Goal: Task Accomplishment & Management: Manage account settings

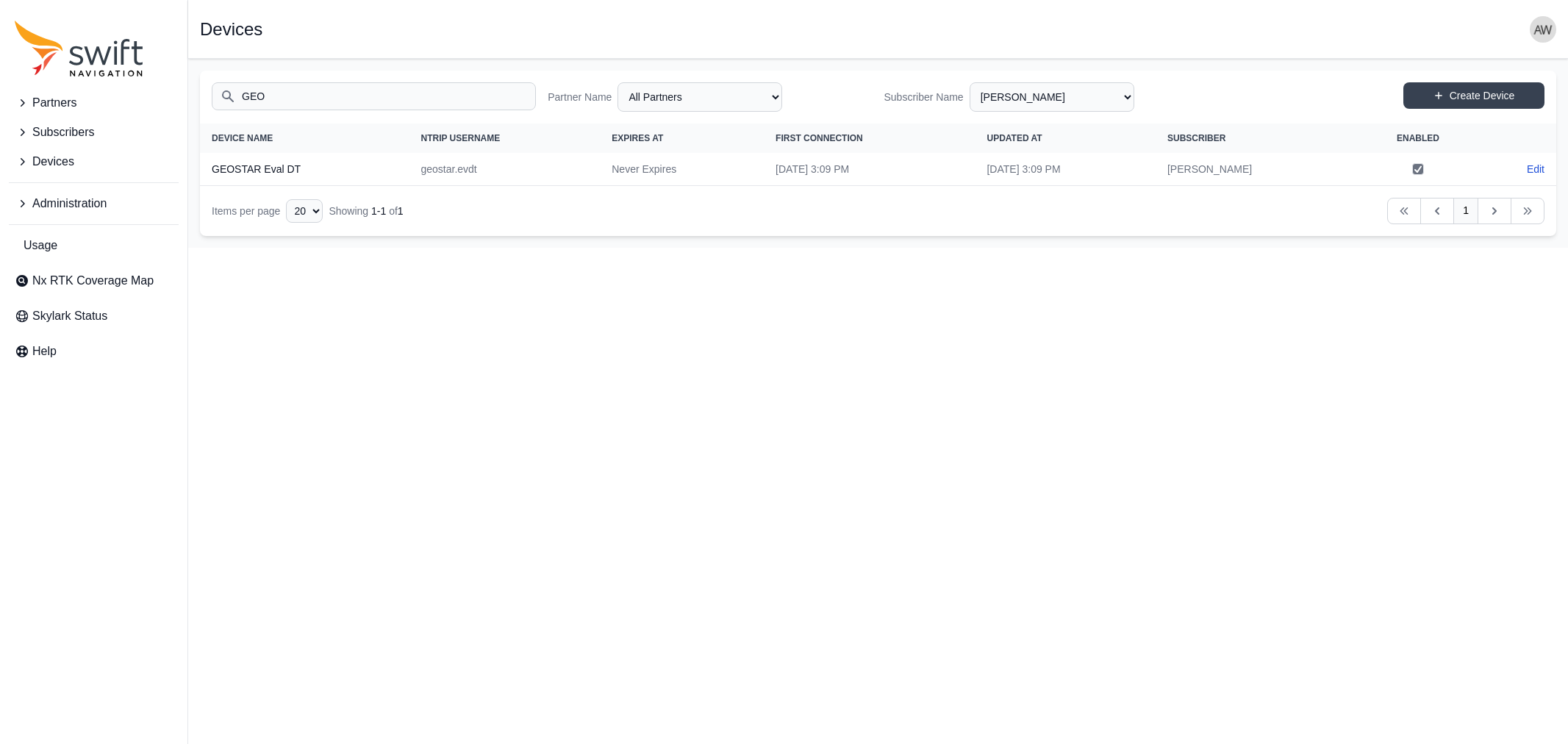
select select "5c54f7c1-7b85-403f-bb10-7ba012dade62"
click at [355, 100] on input "GEO" at bounding box center [374, 96] width 324 height 28
type input "G"
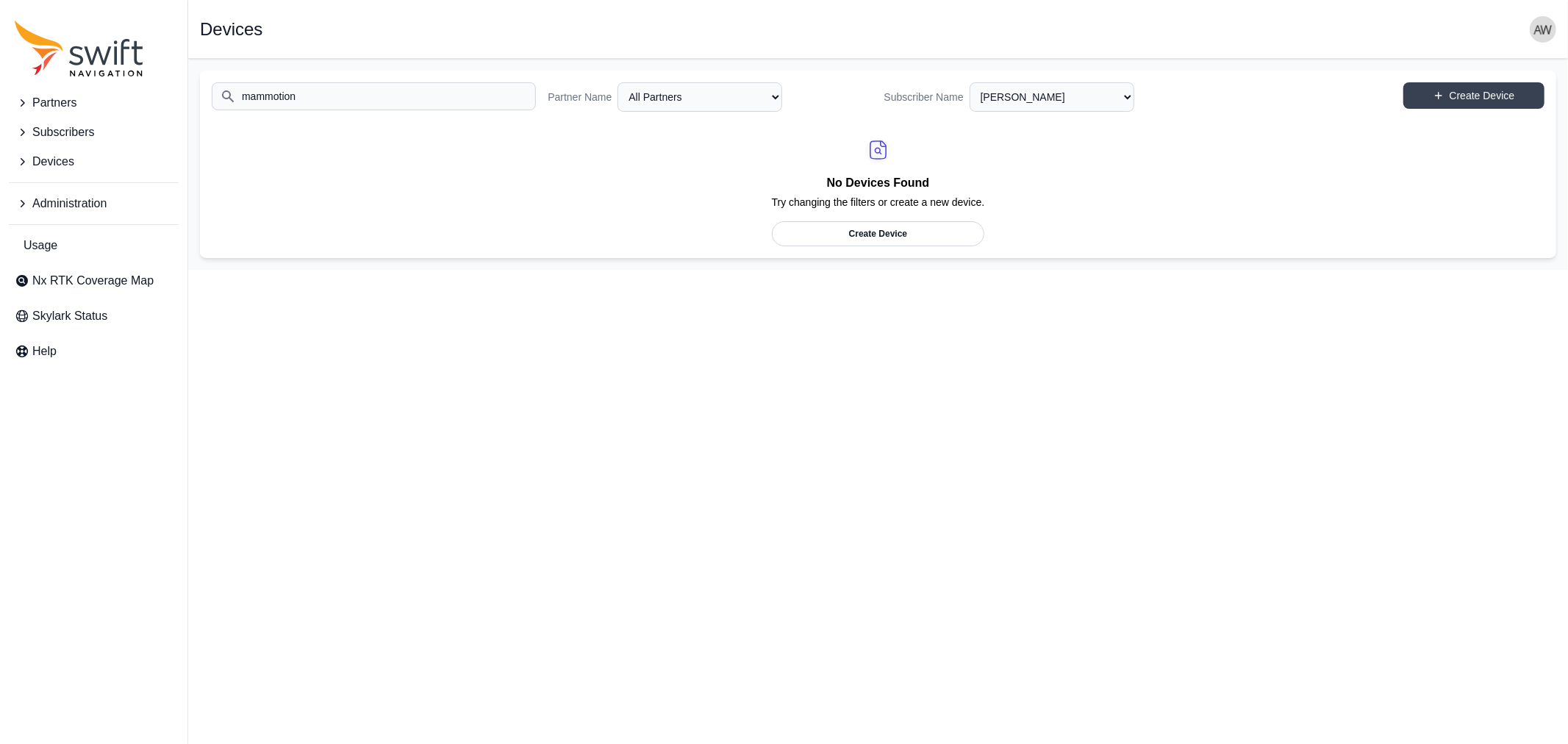
type input "mammotion"
click at [52, 276] on span "Nx RTK Coverage Map" at bounding box center [93, 281] width 122 height 18
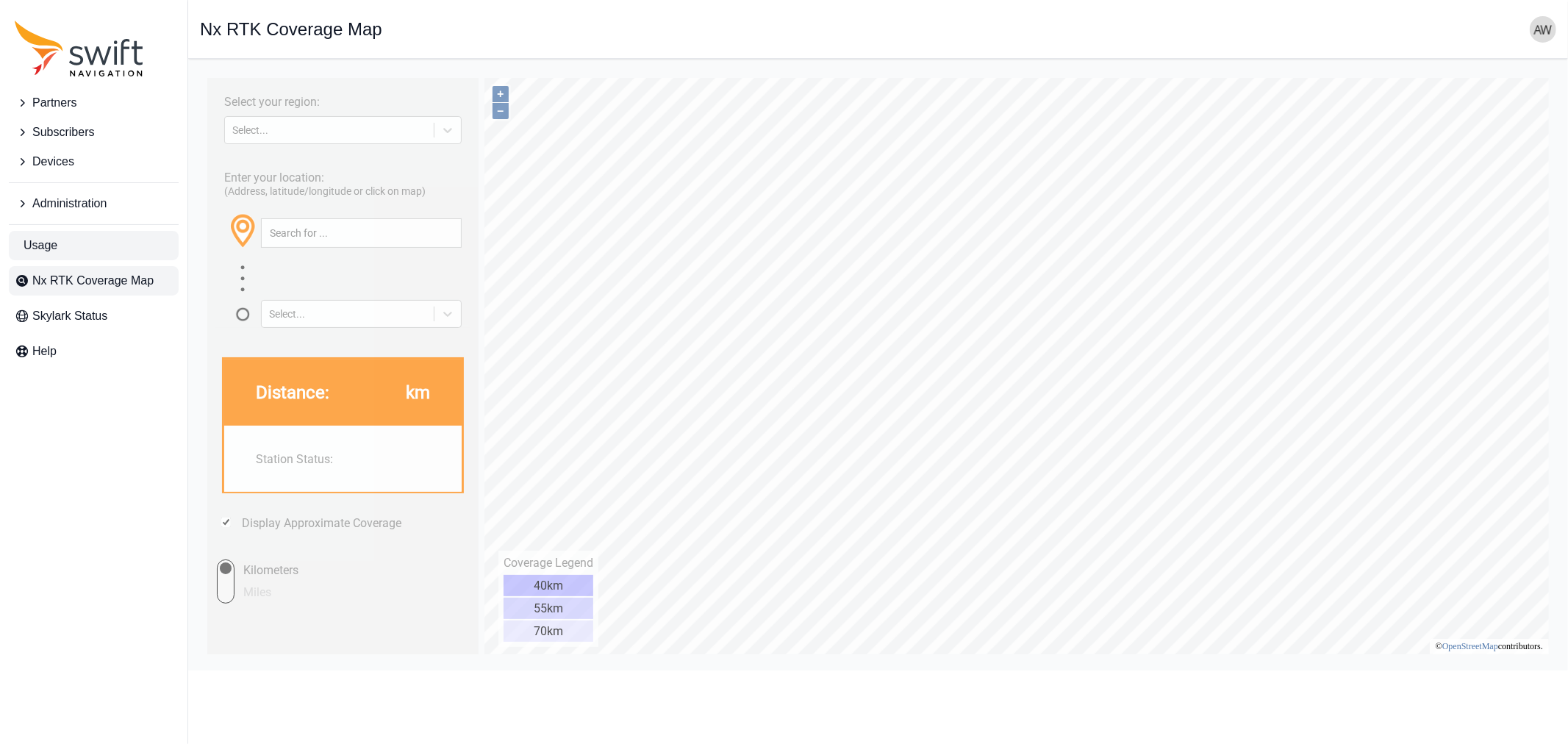
click at [61, 246] on link "Usage" at bounding box center [94, 245] width 170 height 30
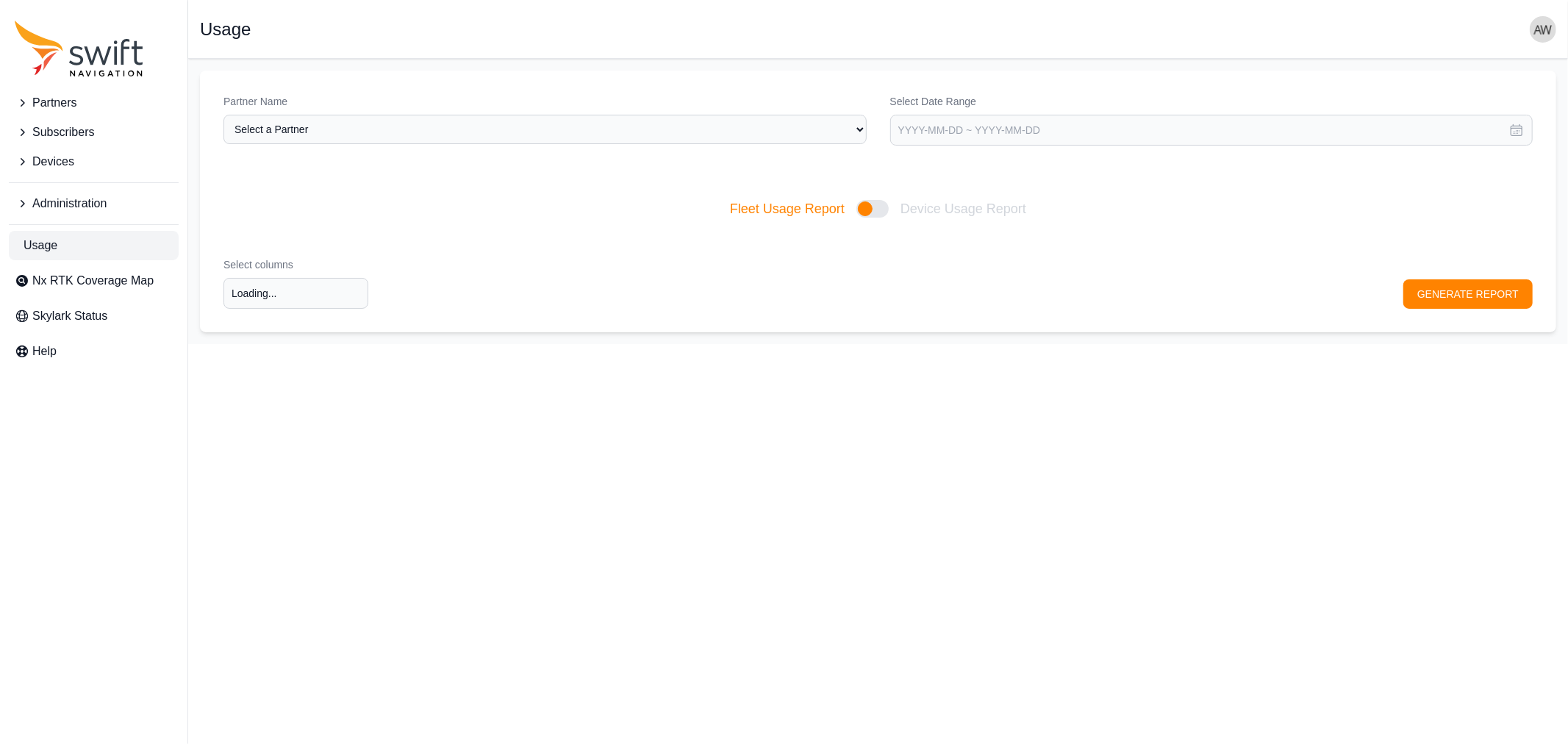
click at [61, 204] on span "Administration" at bounding box center [69, 204] width 74 height 18
type input "Select columns"
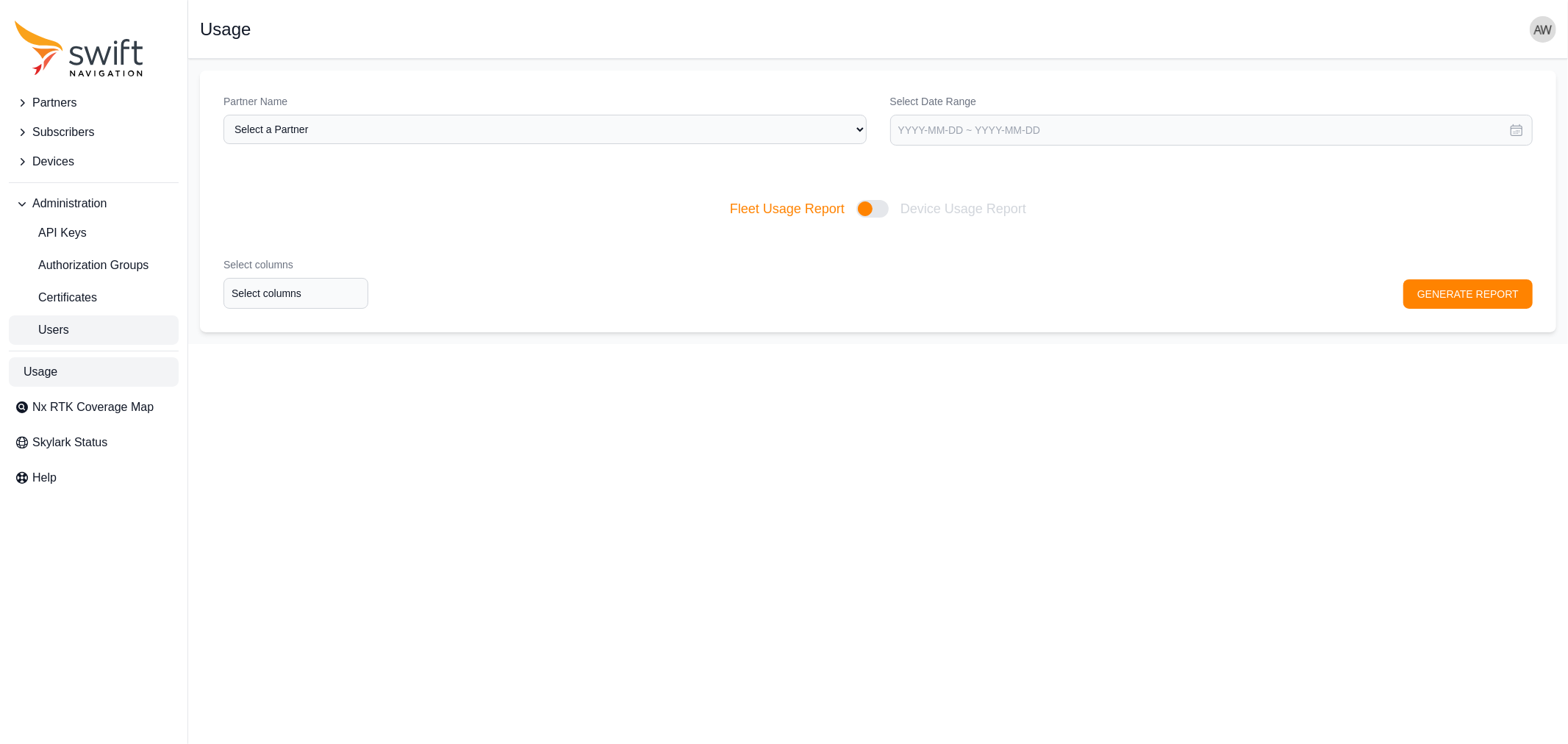
click at [55, 325] on span "Users" at bounding box center [42, 330] width 54 height 18
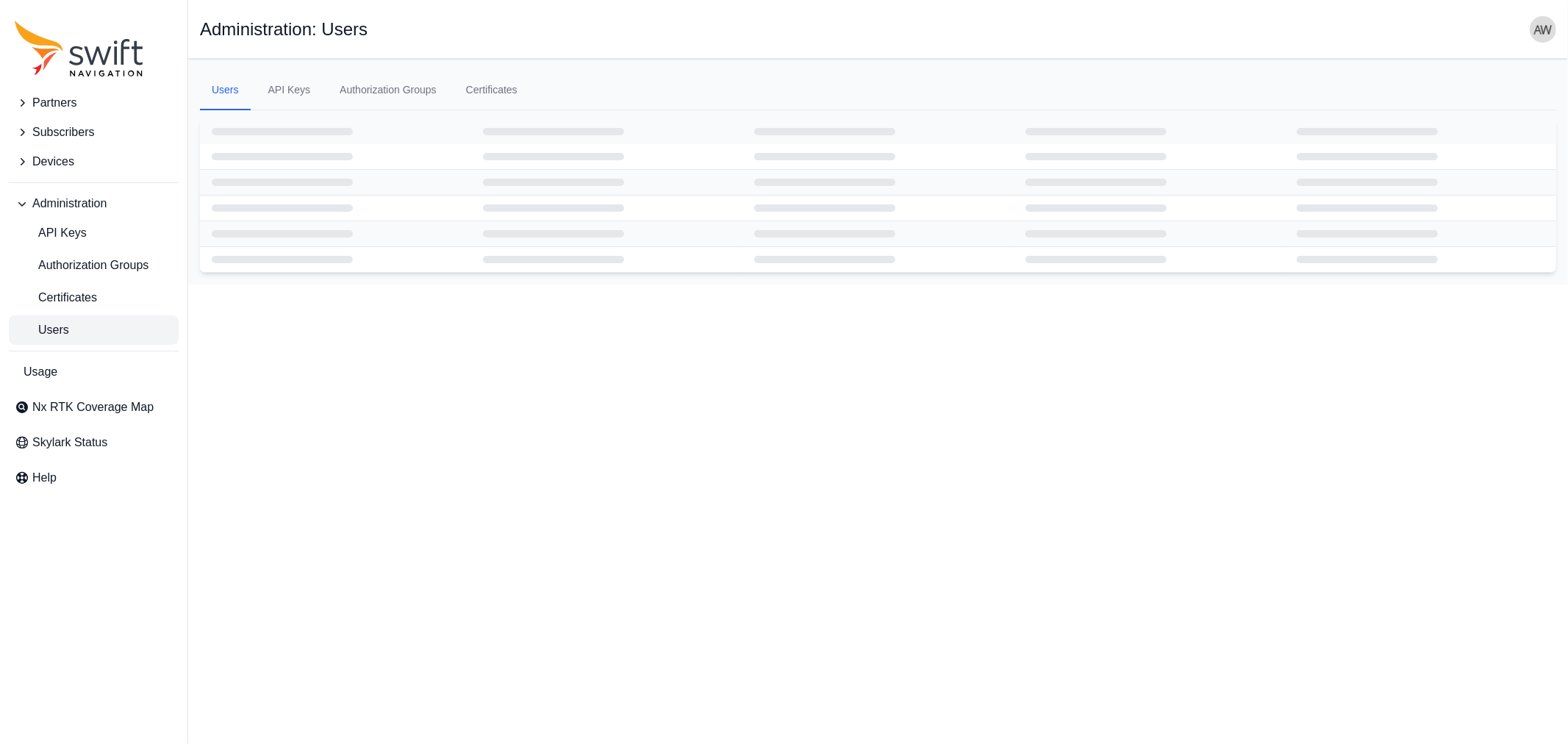
select select "ab3272ce-40d0-4c94-a524-96a758ab755c"
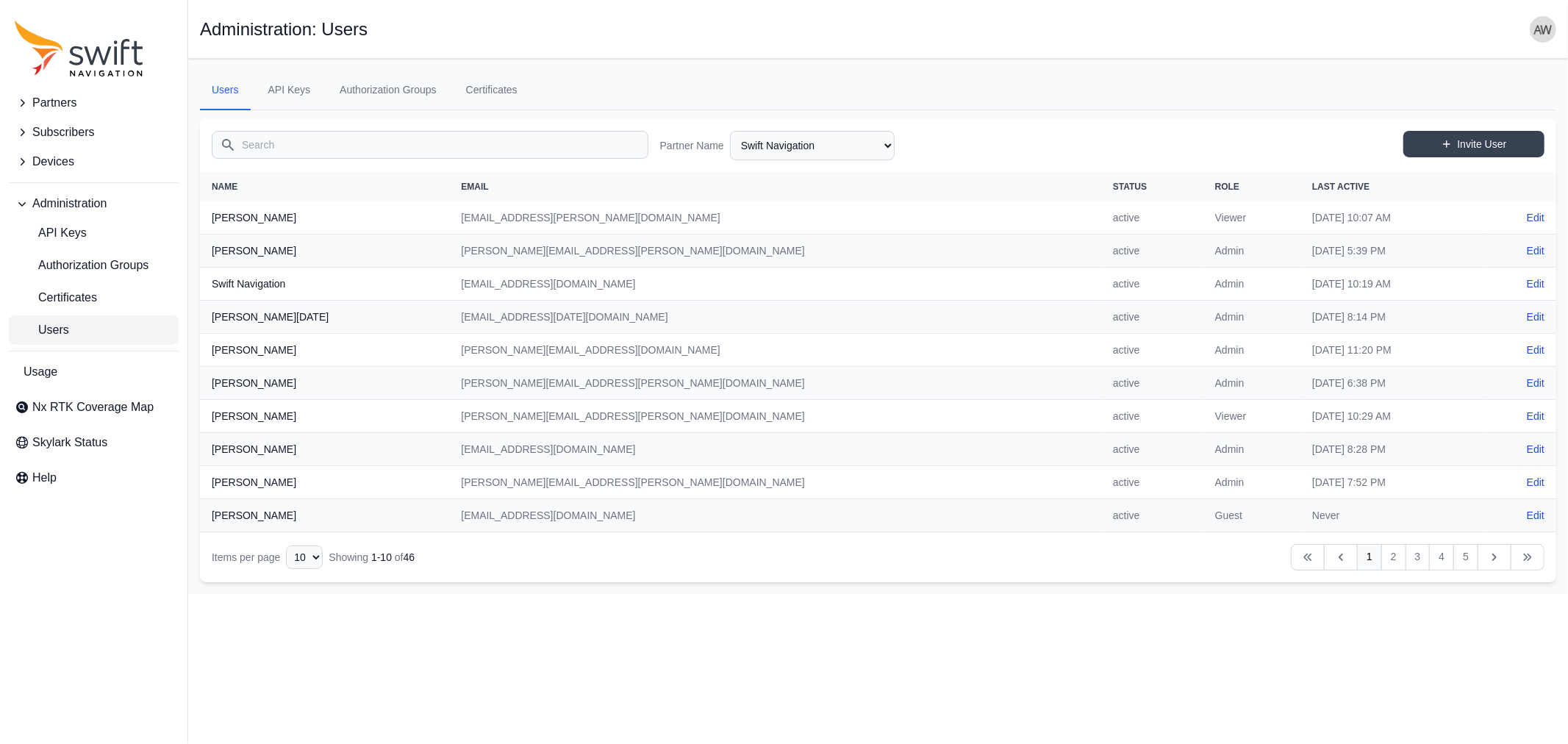
click at [310, 140] on input "Search" at bounding box center [430, 144] width 437 height 28
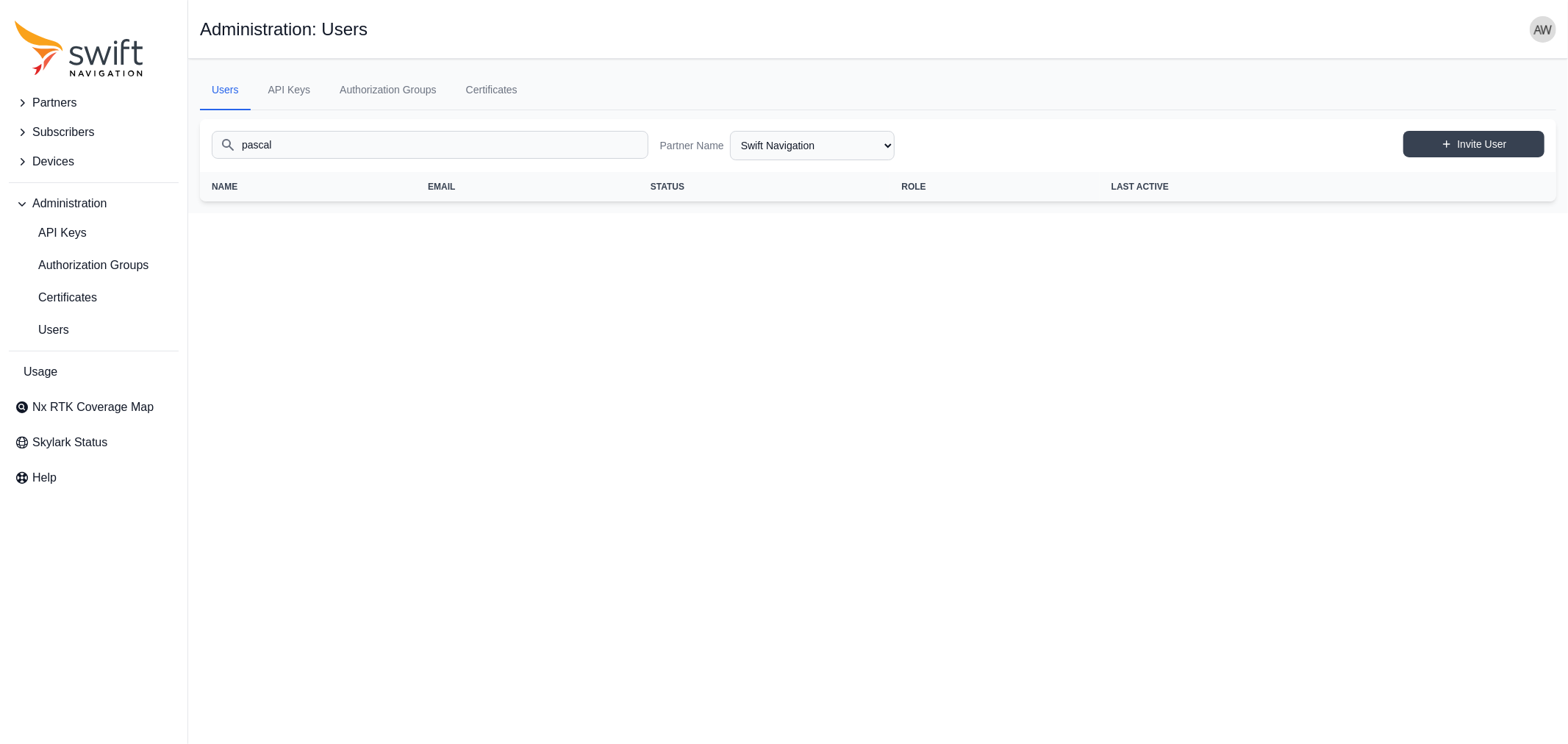
type input "pascal"
click at [805, 147] on select "AlpsAlpine Asensing Bad Elf Benchmark Tool & Supply Blue Planet Geomatics Bobca…" at bounding box center [812, 145] width 165 height 30
click at [730, 130] on select "AlpsAlpine Asensing Bad Elf Benchmark Tool & Supply Blue Planet Geomatics Bobca…" at bounding box center [812, 145] width 165 height 30
select select "9a00420b-00be-4e42-9d4a-faf05b1297a8"
click at [1529, 215] on link "Edit" at bounding box center [1535, 217] width 18 height 15
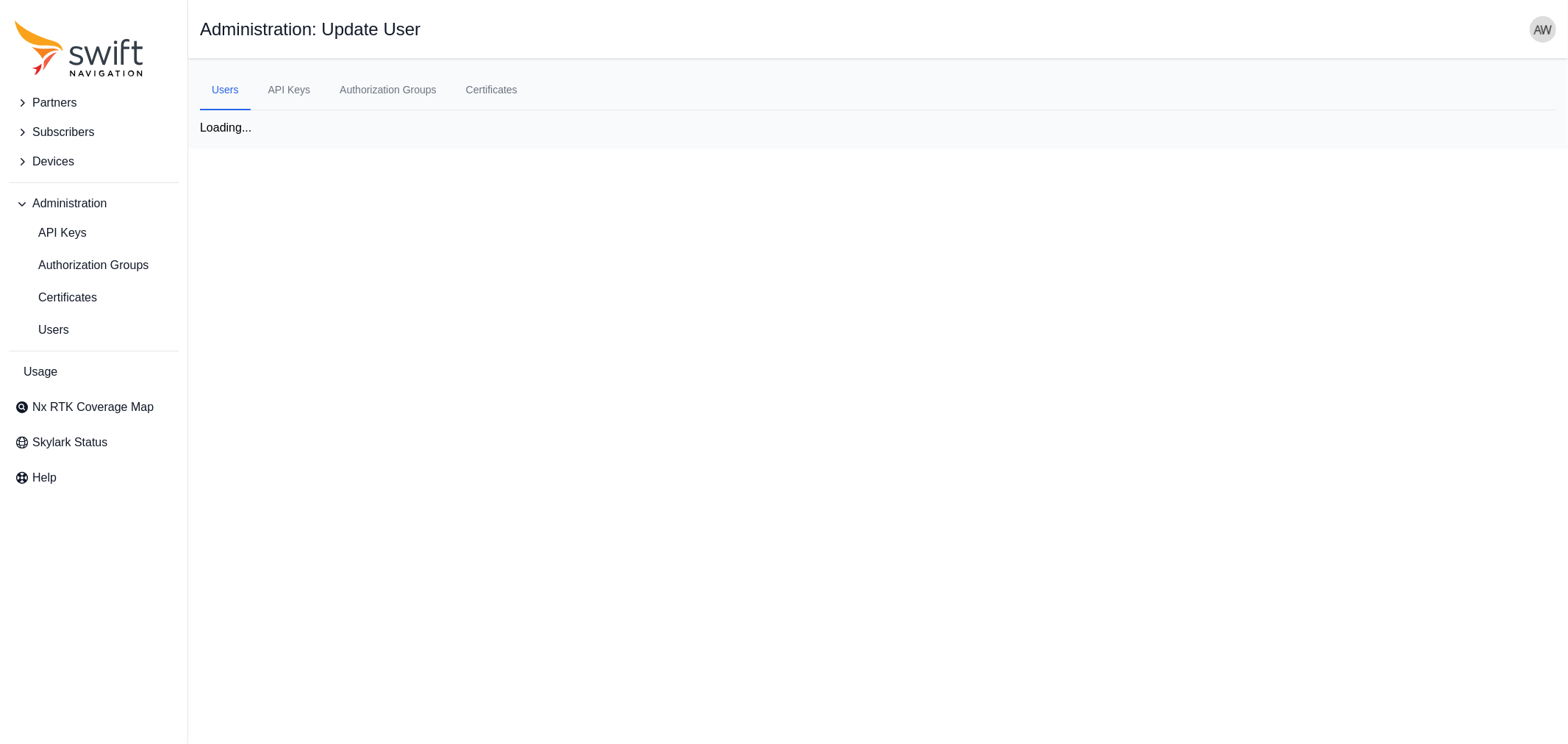
select select "9a00420b-00be-4e42-9d4a-faf05b1297a8"
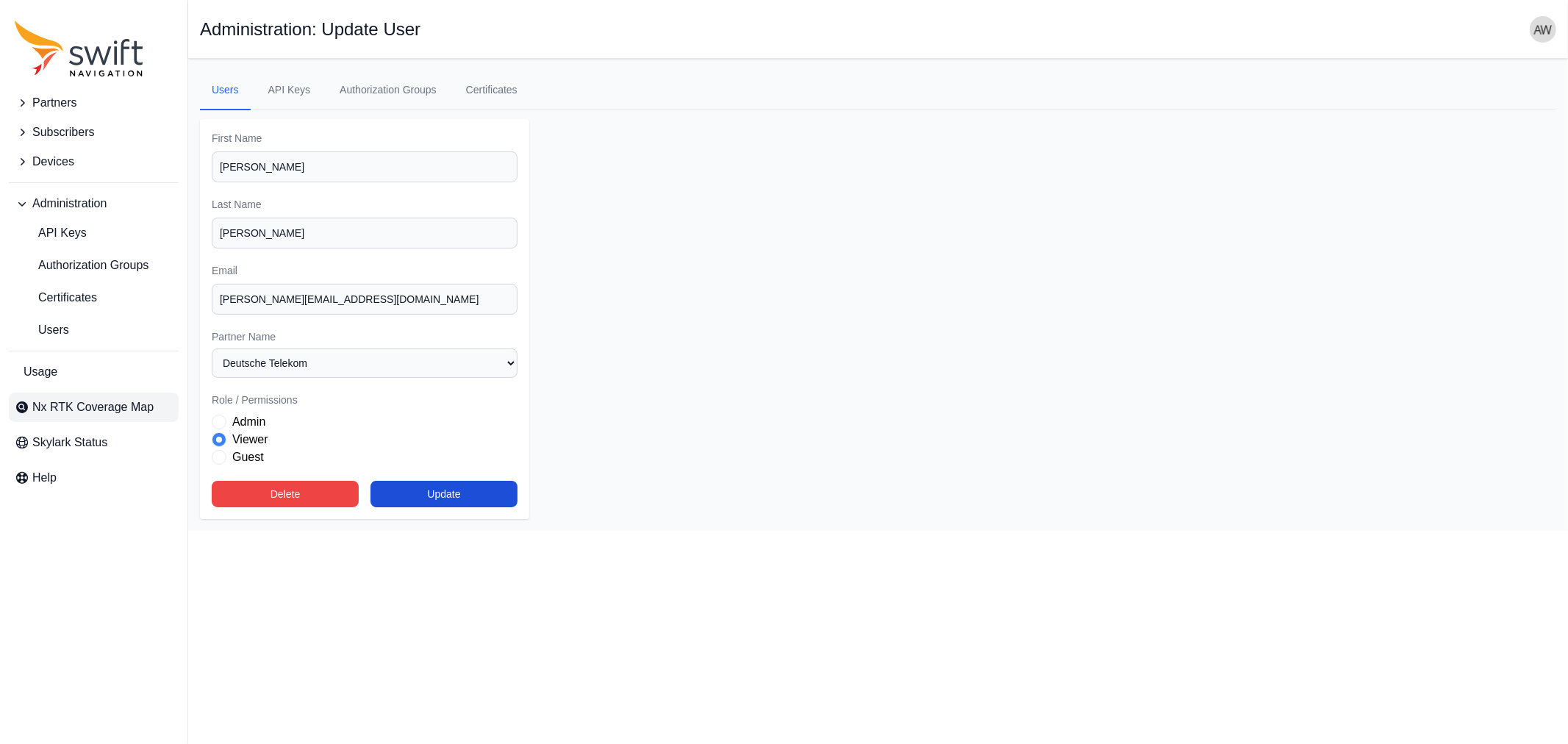
click at [84, 395] on link "Nx RTK Coverage Map" at bounding box center [94, 407] width 170 height 30
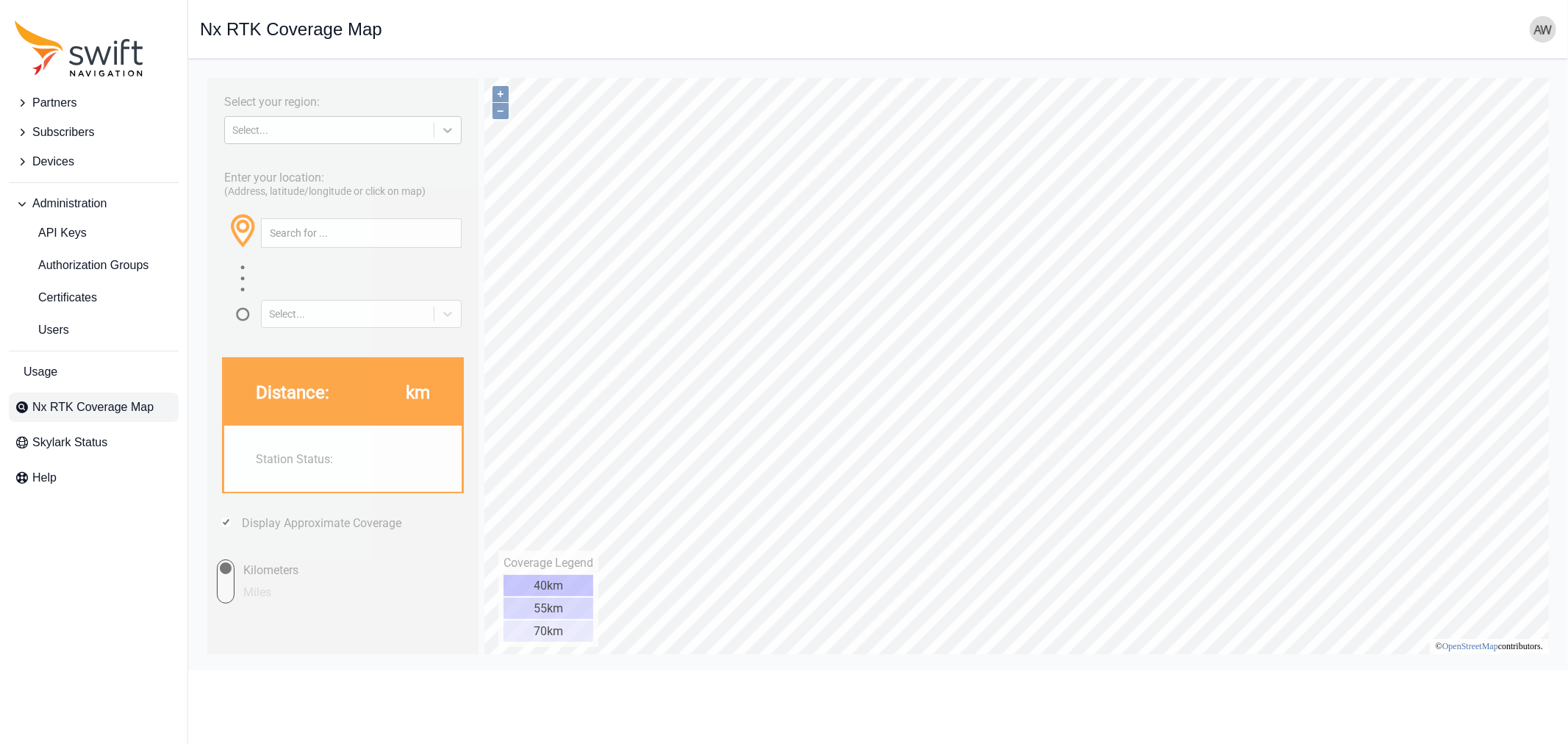
click at [450, 126] on icon at bounding box center [447, 128] width 15 height 15
click at [336, 165] on div "EUROPE" at bounding box center [341, 165] width 236 height 24
type input "52.849°, 8.221°"
click at [48, 153] on span "Devices" at bounding box center [53, 162] width 42 height 18
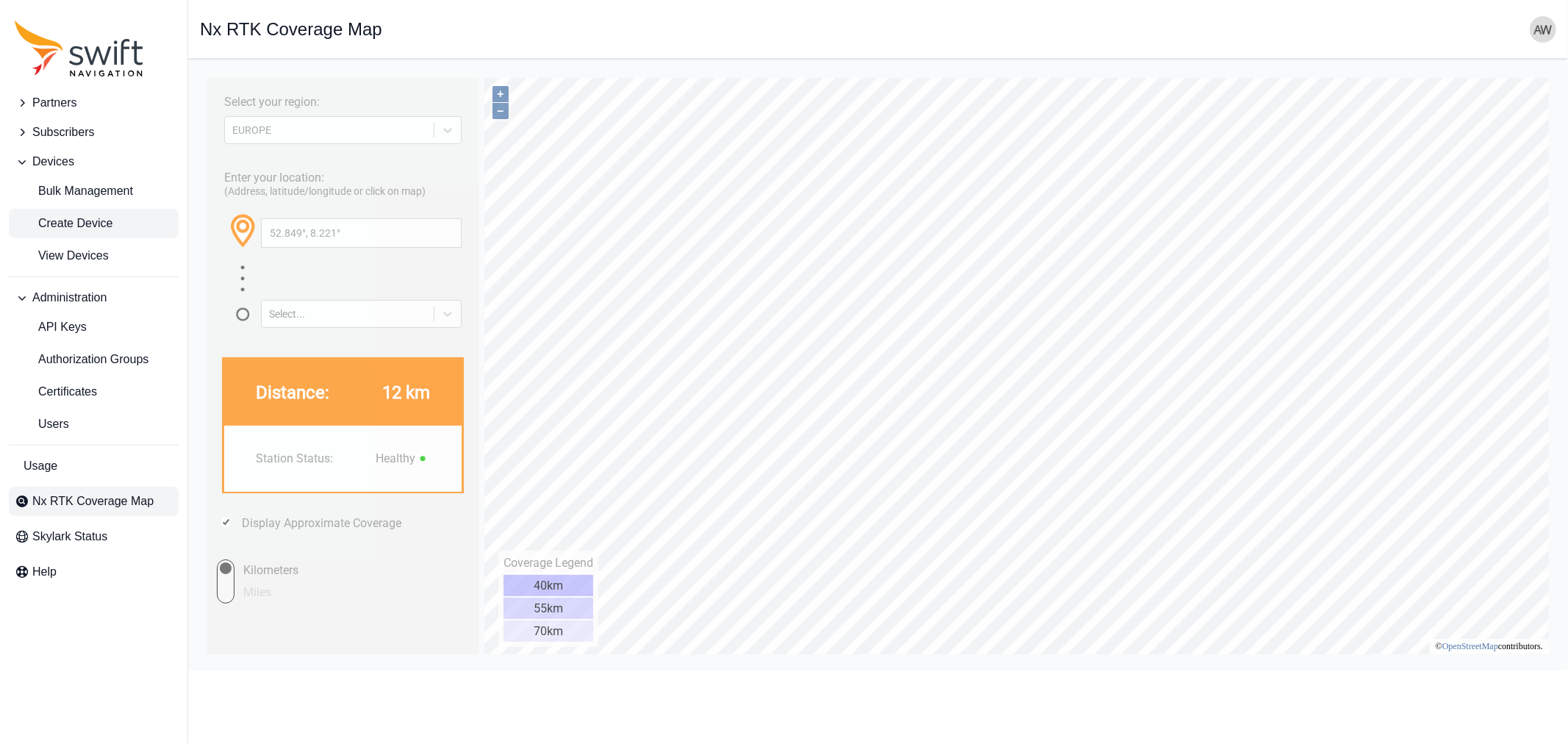
click at [67, 223] on span "Create Device" at bounding box center [63, 223] width 98 height 18
select select "ab3272ce-40d0-4c94-a524-96a758ab755c"
select select
